Goal: Contribute content: Contribute content

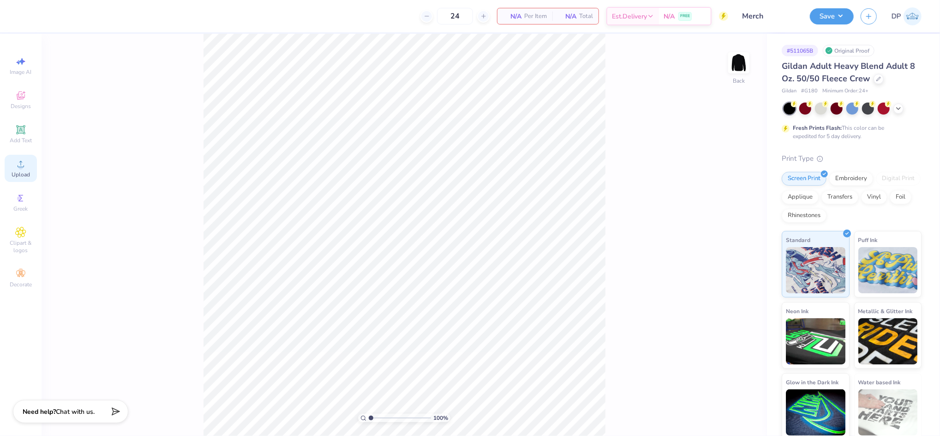
click at [20, 177] on span "Upload" at bounding box center [21, 174] width 18 height 7
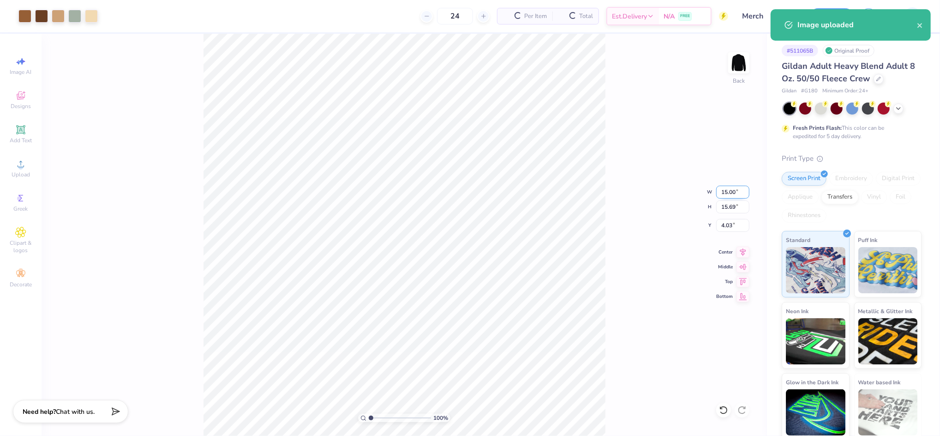
click at [728, 192] on input "15.00" at bounding box center [732, 192] width 33 height 13
type input "9.00"
type input "9.42"
type input "7.17"
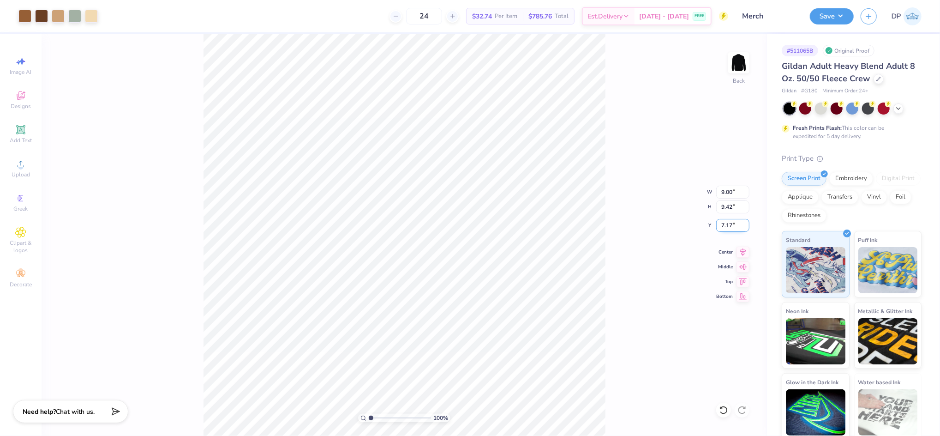
click at [725, 224] on input "7.17" at bounding box center [732, 225] width 33 height 13
click at [731, 223] on input "7.17" at bounding box center [732, 225] width 33 height 13
type input "2.00"
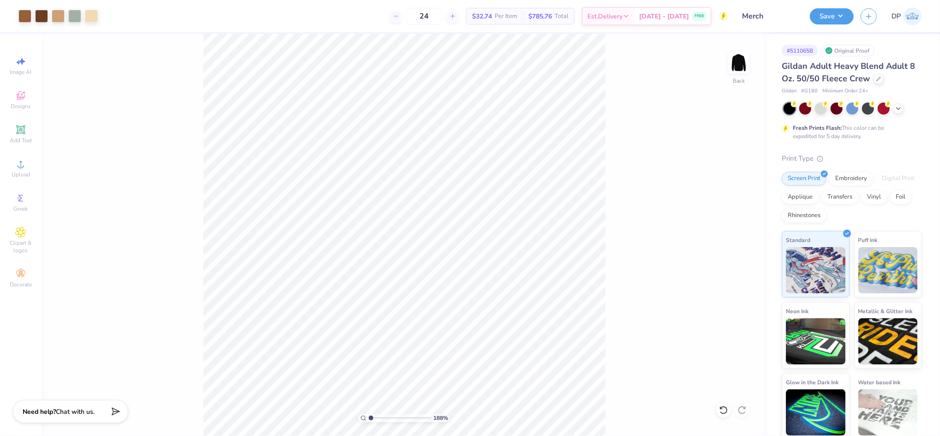
type input "1"
drag, startPoint x: 377, startPoint y: 416, endPoint x: 365, endPoint y: 414, distance: 12.1
click at [369, 414] on input "range" at bounding box center [400, 418] width 62 height 8
click at [728, 193] on input "9.00" at bounding box center [732, 192] width 33 height 13
click at [728, 192] on input "9.00" at bounding box center [732, 192] width 33 height 13
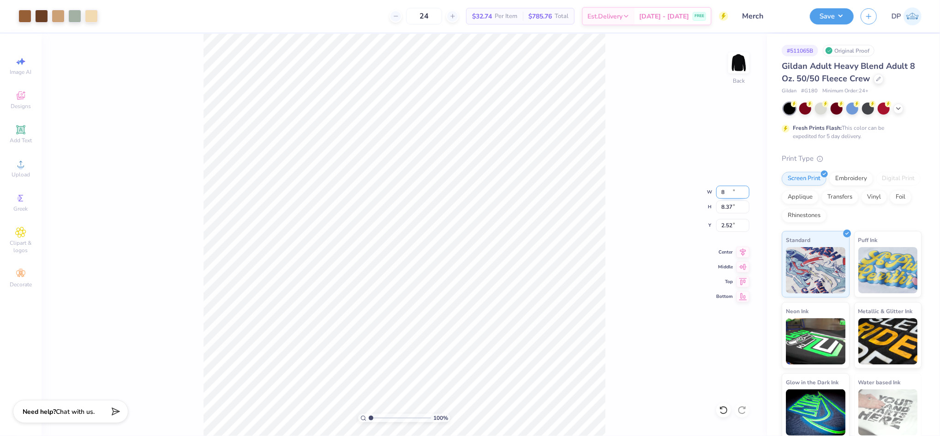
type input "8.00"
type input "8.37"
type input "2.52"
click at [727, 188] on input "8.00" at bounding box center [732, 192] width 33 height 13
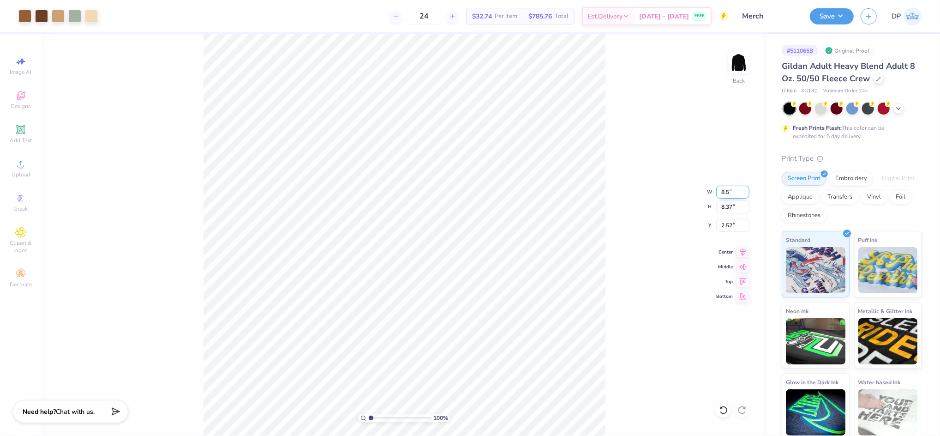
type input "8.50"
type input "8.89"
click at [721, 224] on input "2.26" at bounding box center [732, 225] width 33 height 13
type input "3.00"
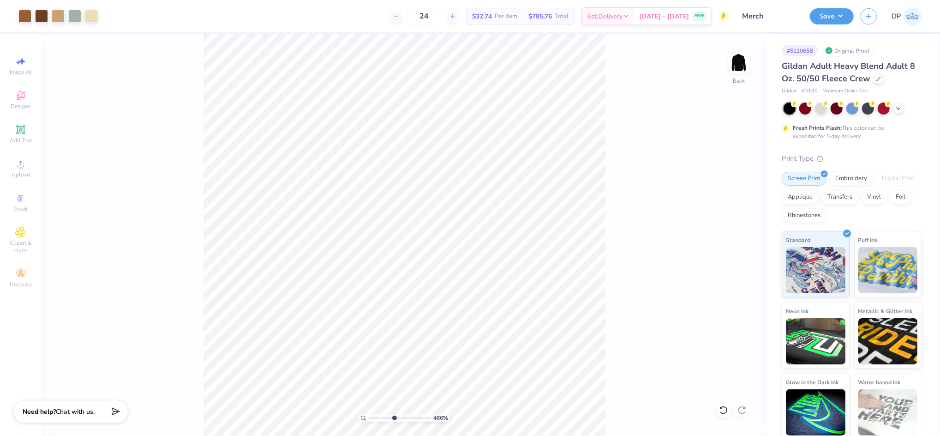
click at [394, 418] on input "range" at bounding box center [400, 418] width 62 height 8
drag, startPoint x: 394, startPoint y: 418, endPoint x: 378, endPoint y: 420, distance: 15.8
click at [378, 420] on input "range" at bounding box center [400, 418] width 62 height 8
click at [375, 417] on input "range" at bounding box center [400, 418] width 62 height 8
drag, startPoint x: 373, startPoint y: 420, endPoint x: 379, endPoint y: 425, distance: 7.6
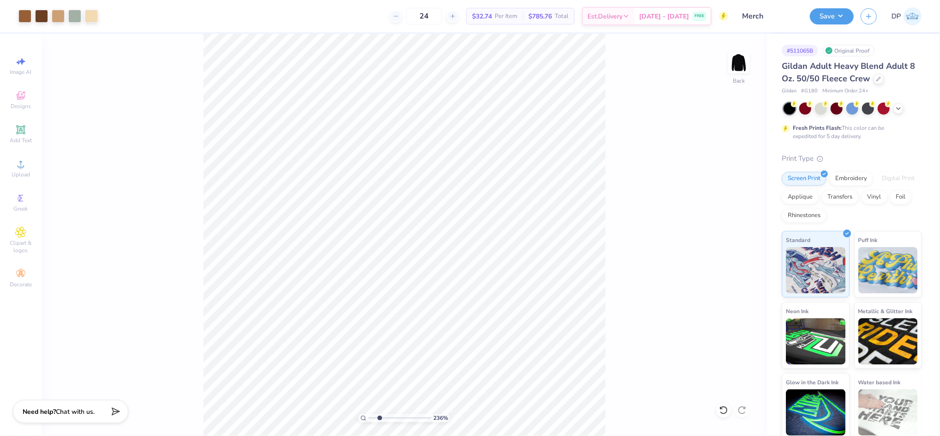
click at [379, 422] on input "range" at bounding box center [400, 418] width 62 height 8
click at [93, 16] on div at bounding box center [91, 15] width 13 height 13
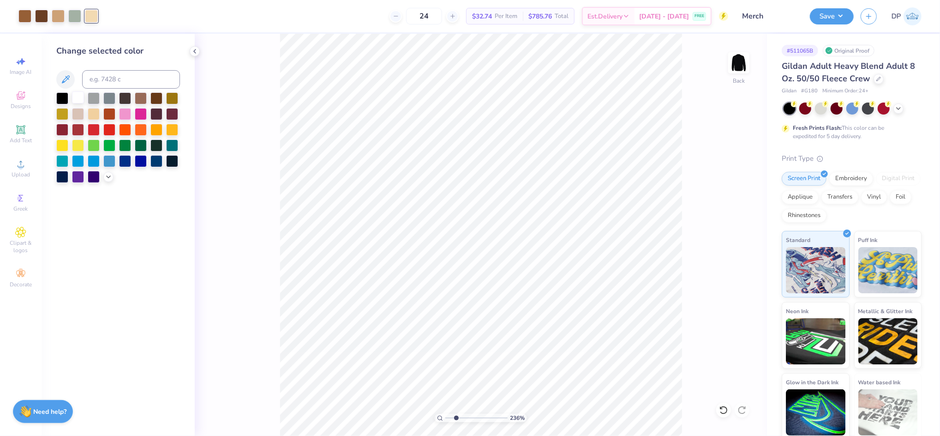
click at [78, 98] on div at bounding box center [78, 97] width 12 height 12
type input "1.91"
click at [453, 418] on input "range" at bounding box center [476, 418] width 62 height 8
click at [19, 136] on div "Add Text" at bounding box center [21, 133] width 32 height 27
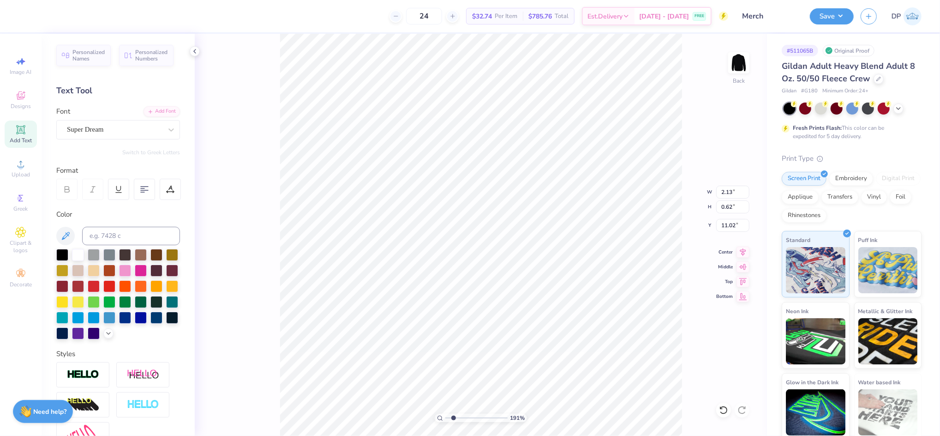
type input "2.13"
type input "0.62"
type input "14.25"
click at [147, 271] on div at bounding box center [141, 270] width 12 height 12
paste textarea "Princeton University"
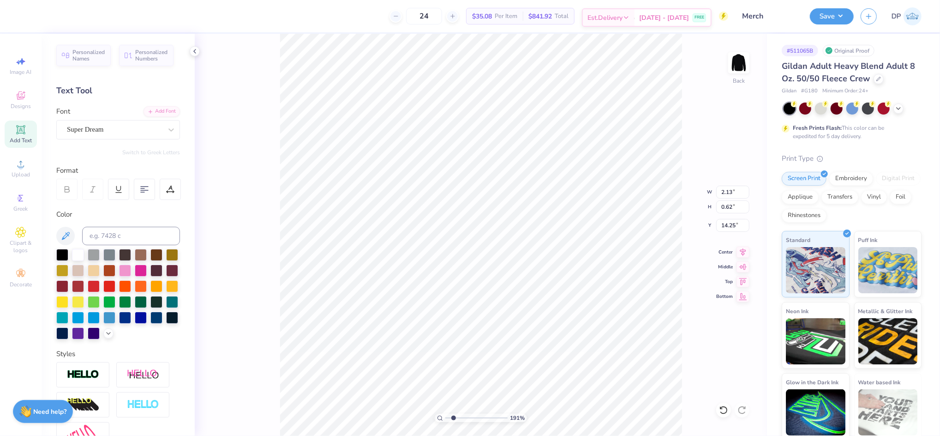
scroll to position [10, 4]
type textarea "Princeton University"
click at [156, 114] on div "Add Font" at bounding box center [162, 110] width 36 height 11
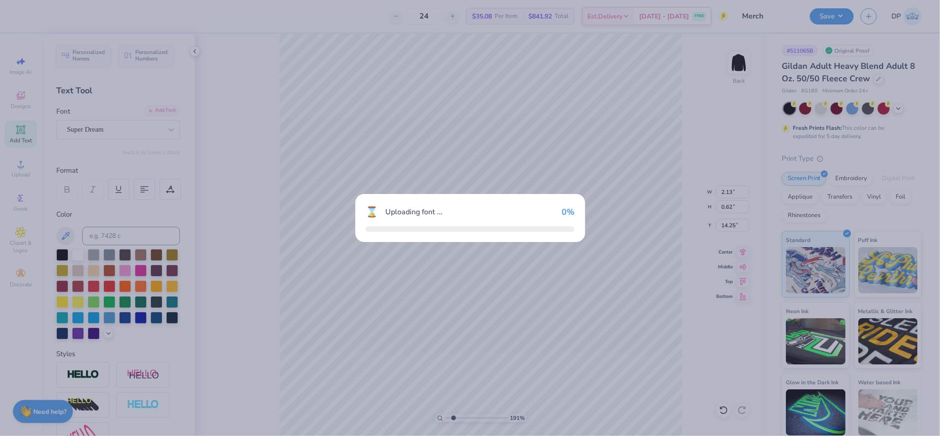
type input "8.53"
type input "0.75"
type input "14.18"
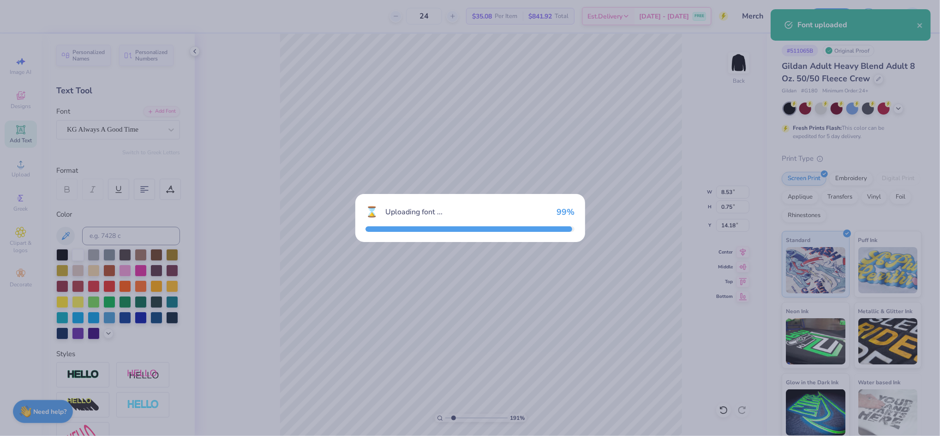
type input "7.93"
type input "1.16"
type input "13.98"
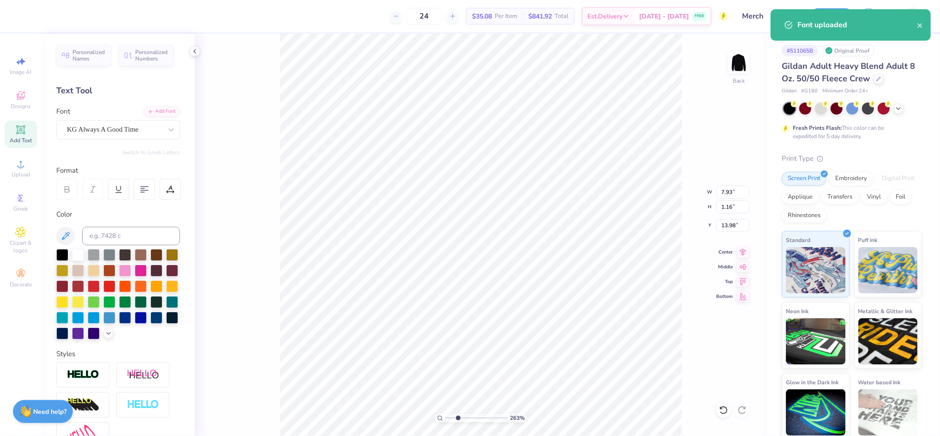
type input "2.63"
click at [458, 414] on input "range" at bounding box center [476, 418] width 62 height 8
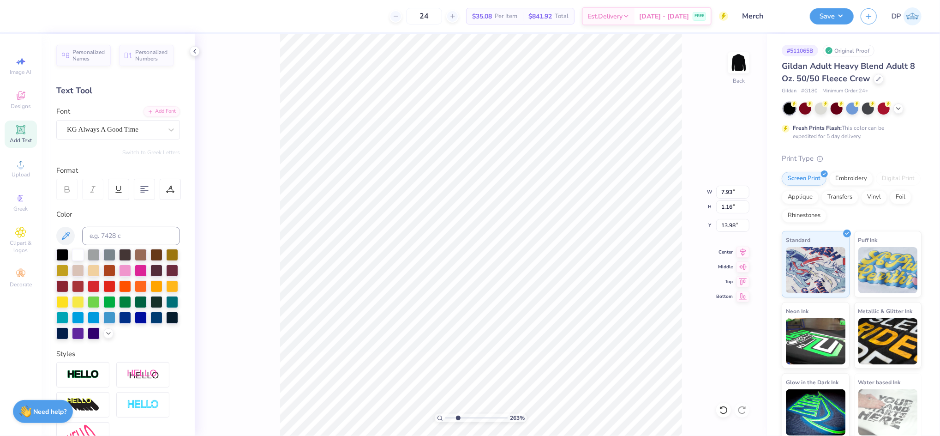
type input "4.30"
type input "0.63"
type input "11.01"
type input "6.33"
type input "0.93"
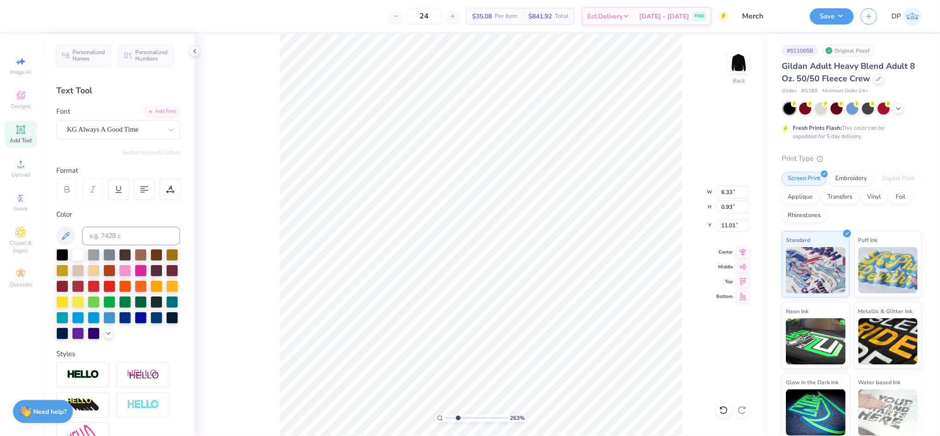
type input "10.95"
click at [492, 351] on li "Ungroup" at bounding box center [491, 352] width 72 height 18
drag, startPoint x: 454, startPoint y: 415, endPoint x: 444, endPoint y: 416, distance: 9.7
type input "1"
click at [445, 419] on input "range" at bounding box center [476, 418] width 62 height 8
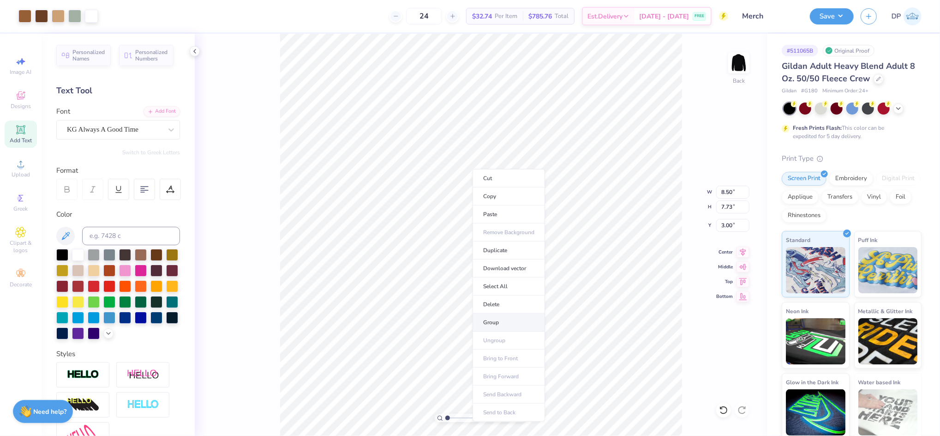
click at [498, 321] on li "Group" at bounding box center [509, 322] width 72 height 18
type input "6.33"
type input "0.93"
type input "10.95"
click at [127, 233] on input at bounding box center [131, 236] width 98 height 18
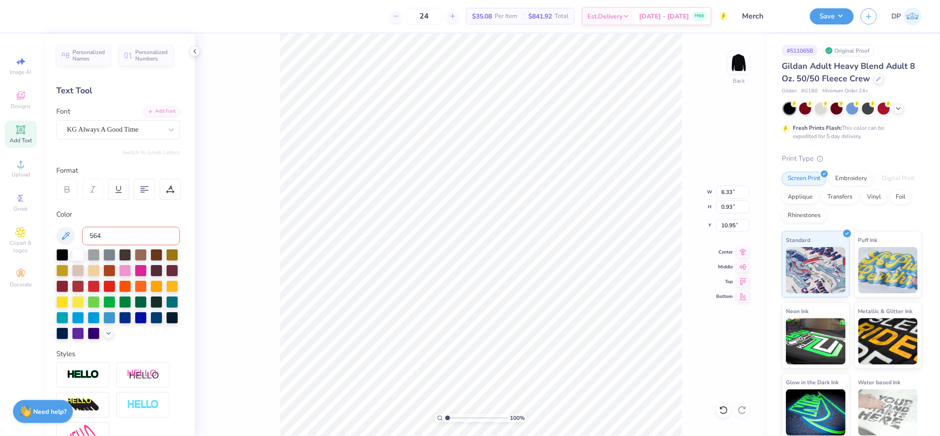
type input "5645"
click at [817, 12] on button "Save" at bounding box center [832, 15] width 44 height 16
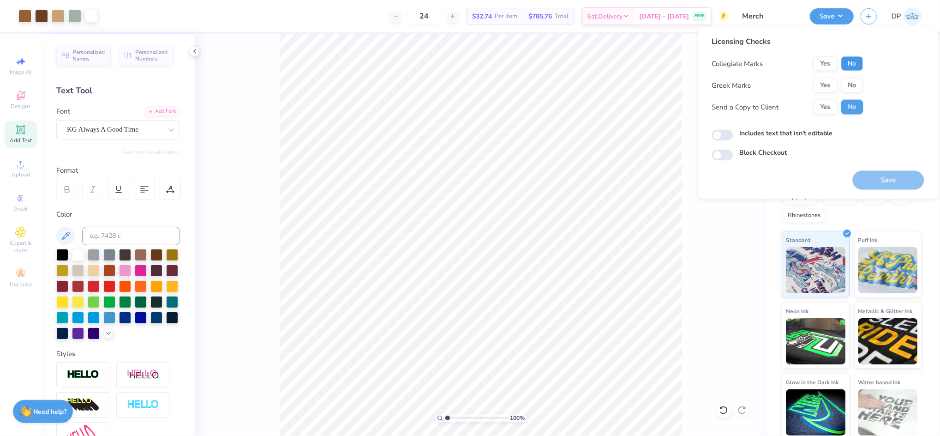
click at [852, 60] on button "No" at bounding box center [852, 63] width 22 height 15
click at [851, 83] on button "No" at bounding box center [852, 85] width 22 height 15
click at [807, 128] on label "Includes text that isn't editable" at bounding box center [786, 133] width 93 height 10
click at [733, 130] on input "Includes text that isn't editable" at bounding box center [722, 135] width 21 height 11
checkbox input "true"
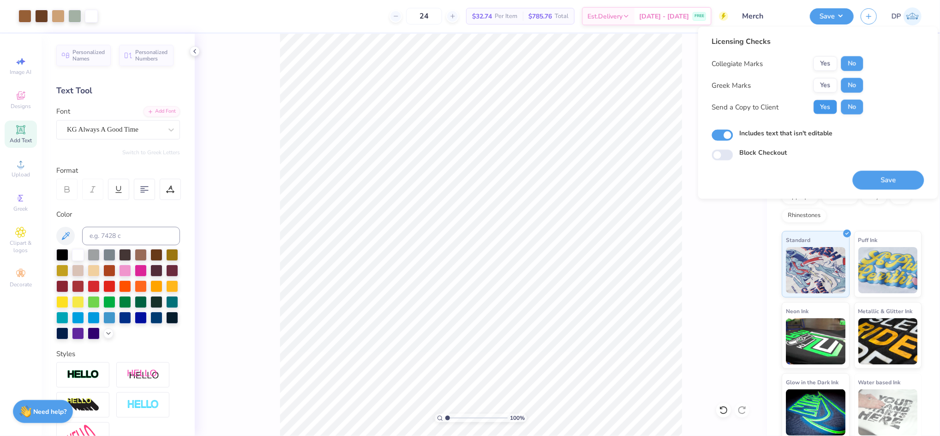
click at [814, 106] on button "Yes" at bounding box center [826, 107] width 24 height 15
click at [877, 176] on button "Save" at bounding box center [889, 180] width 72 height 19
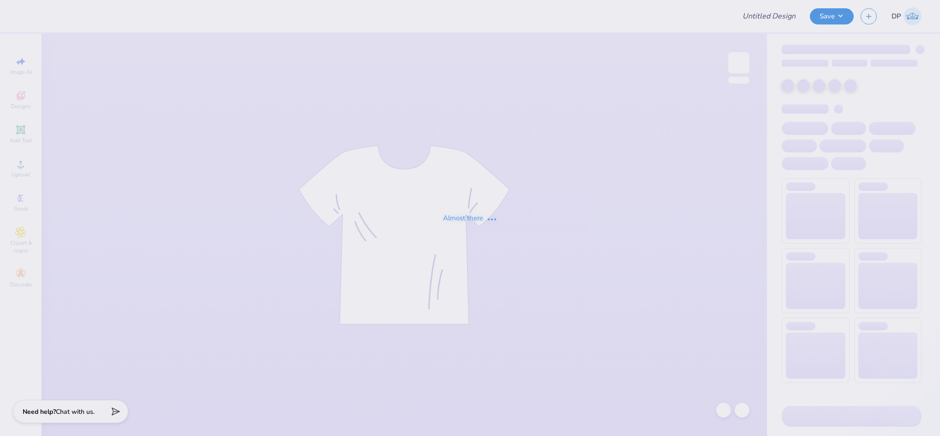
type input "[US_STATE][GEOGRAPHIC_DATA] : [PERSON_NAME]"
